Goal: Transaction & Acquisition: Subscribe to service/newsletter

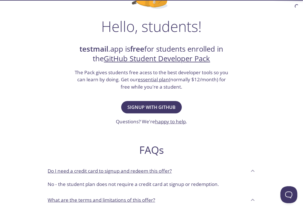
scroll to position [69, 0]
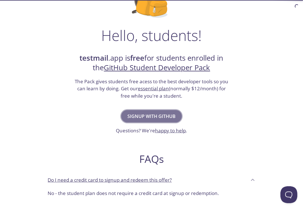
click at [165, 116] on span "Signup with GitHub" at bounding box center [151, 116] width 48 height 8
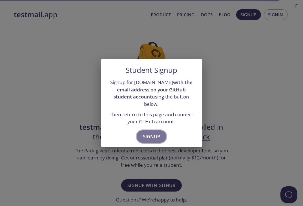
click at [153, 135] on span "Signup" at bounding box center [151, 136] width 17 height 8
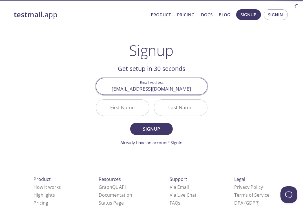
type input "[EMAIL_ADDRESS][DOMAIN_NAME]"
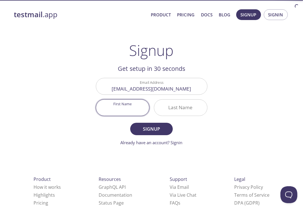
click at [129, 112] on input "First Name" at bounding box center [122, 107] width 53 height 16
click at [130, 122] on button "Signup" at bounding box center [151, 128] width 42 height 12
click at [131, 110] on input "Will" at bounding box center [122, 107] width 53 height 16
type input "[PERSON_NAME]"
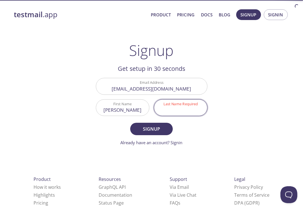
click at [173, 106] on input "Last Name Required" at bounding box center [180, 107] width 53 height 16
type input "Oyouha"
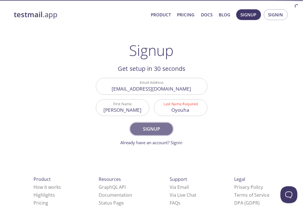
click at [160, 131] on span "Signup" at bounding box center [151, 129] width 30 height 8
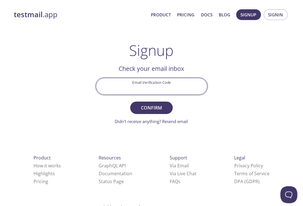
click at [148, 85] on input "Email Verification Code" at bounding box center [151, 86] width 111 height 16
paste input "MV3EKZZ"
type input "MV3EKZZ"
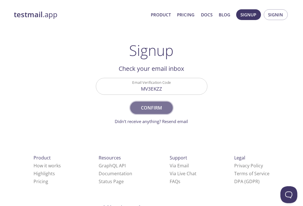
click at [147, 107] on span "Confirm" at bounding box center [151, 108] width 30 height 8
